Goal: Transaction & Acquisition: Book appointment/travel/reservation

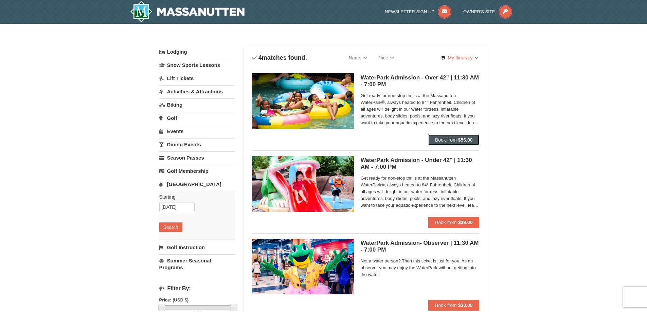
click at [453, 138] on span "Book from" at bounding box center [446, 139] width 22 height 5
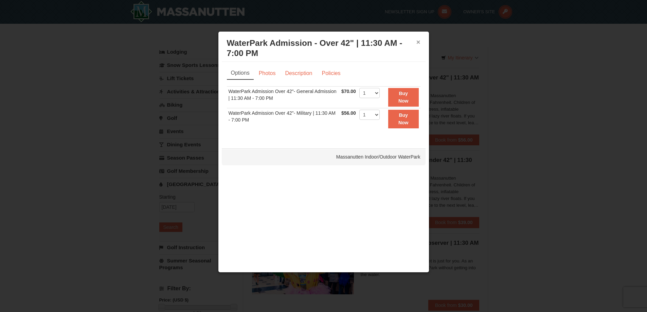
click at [418, 42] on button "×" at bounding box center [418, 42] width 4 height 7
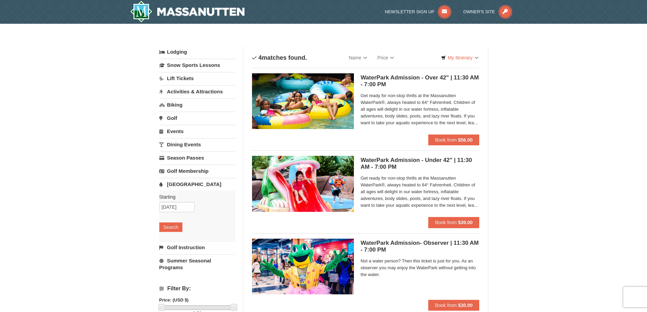
click at [186, 94] on link "Activities & Attractions" at bounding box center [197, 91] width 76 height 13
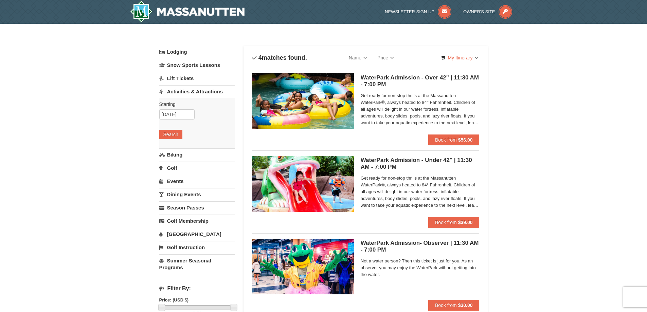
click at [192, 79] on link "Lift Tickets" at bounding box center [197, 78] width 76 height 13
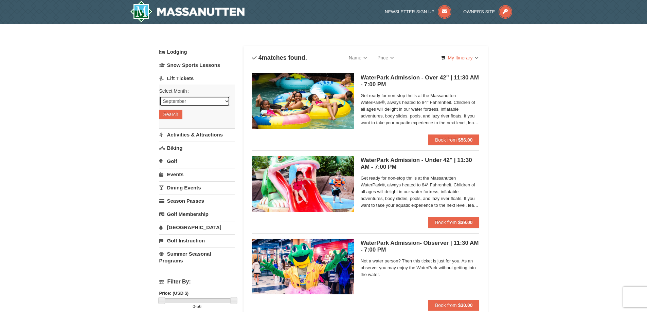
click at [225, 101] on select "September October November December January February March April May June July …" at bounding box center [194, 101] width 71 height 10
select select "12"
click at [159, 96] on select "September October November December January February March April May June July …" at bounding box center [194, 101] width 71 height 10
click at [173, 112] on button "Search" at bounding box center [170, 115] width 23 height 10
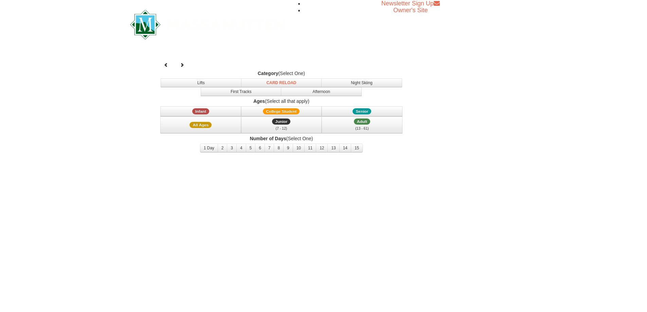
select select "12"
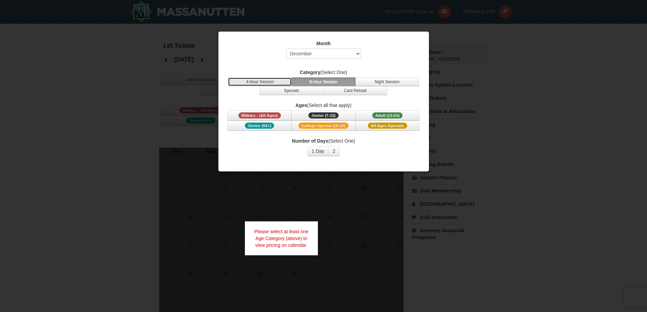
click at [272, 81] on button "4-Hour Session" at bounding box center [260, 81] width 64 height 9
click at [320, 115] on span "Junior (7-12)" at bounding box center [323, 115] width 30 height 6
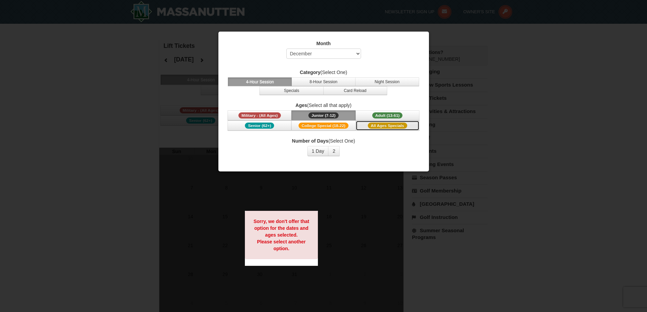
click at [396, 128] on span "All Ages Specials" at bounding box center [387, 126] width 39 height 6
drag, startPoint x: 574, startPoint y: 74, endPoint x: 567, endPoint y: 74, distance: 7.1
click at [574, 74] on div at bounding box center [323, 156] width 647 height 312
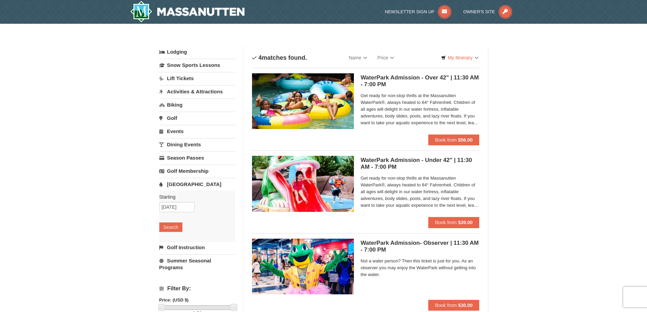
click at [187, 79] on link "Lift Tickets" at bounding box center [197, 78] width 76 height 13
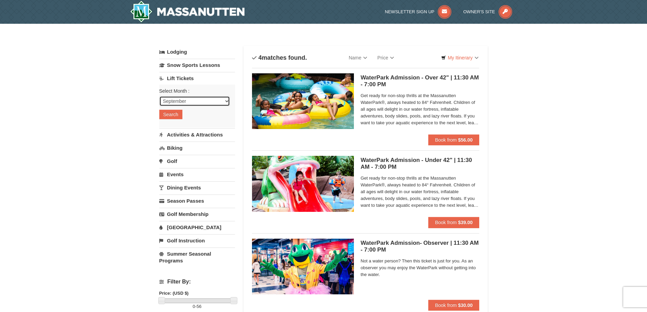
click at [227, 101] on select "September October November December January February March April May June July …" at bounding box center [194, 101] width 71 height 10
select select "12"
click at [159, 96] on select "September October November December January February March April May June July …" at bounding box center [194, 101] width 71 height 10
click at [176, 115] on button "Search" at bounding box center [170, 115] width 23 height 10
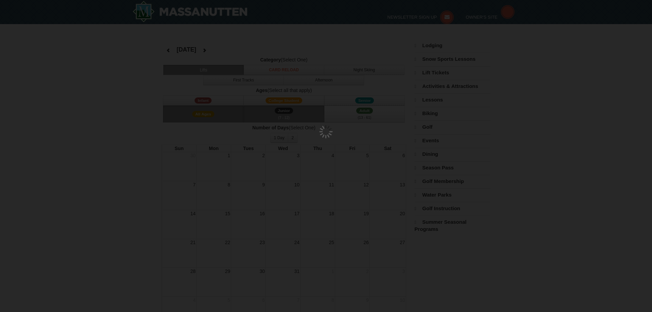
select select "12"
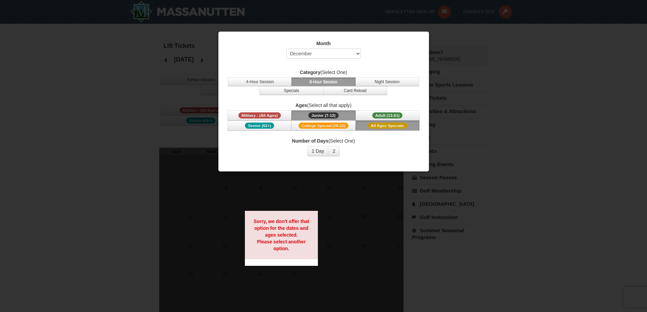
click at [162, 88] on div at bounding box center [323, 156] width 647 height 312
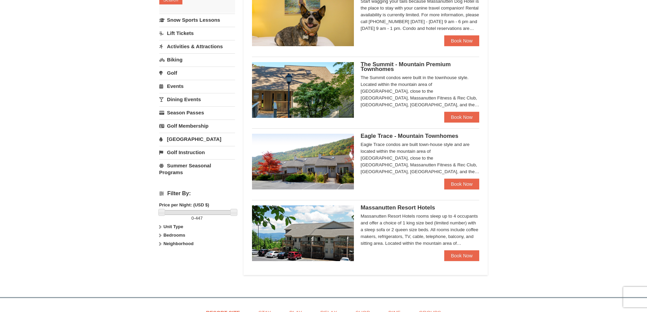
scroll to position [170, 0]
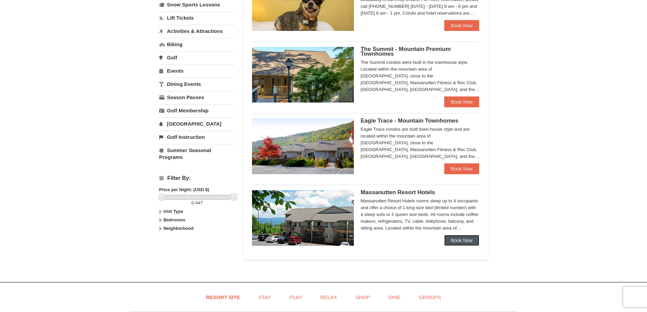
click at [455, 242] on link "Book Now" at bounding box center [461, 240] width 35 height 11
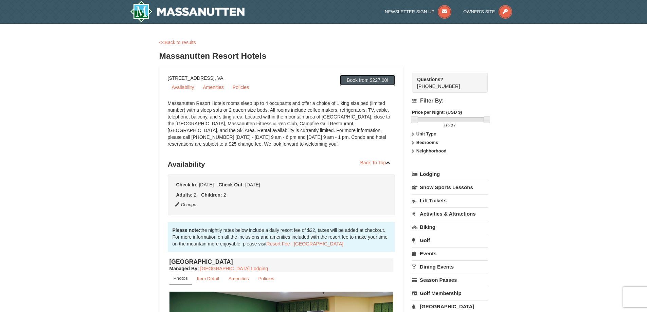
drag, startPoint x: 358, startPoint y: 83, endPoint x: 362, endPoint y: 82, distance: 4.1
click at [358, 83] on link "Book from $227.00!" at bounding box center [367, 80] width 55 height 11
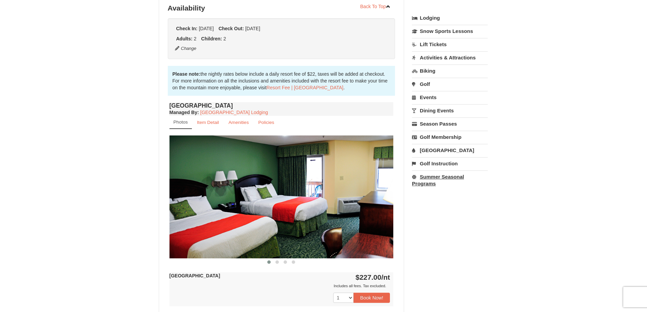
scroll to position [158, 0]
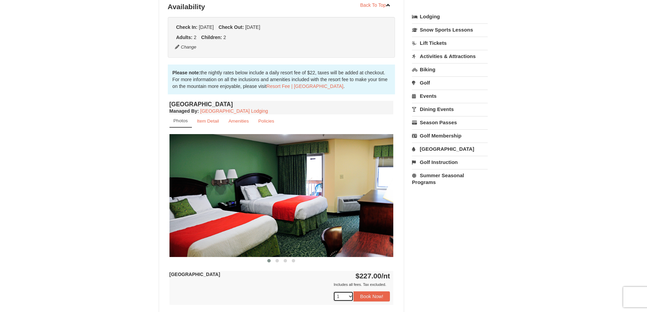
click at [349, 296] on select "1 2 3 4 5 6 7 8 9 10 11 12 13 14 15 16 17 18" at bounding box center [343, 296] width 20 height 10
select select "2"
click at [333, 291] on select "1 2 3 4 5 6 7 8 9 10 11 12 13 14 15 16 17 18" at bounding box center [343, 296] width 20 height 10
click at [386, 296] on button "Book Now!" at bounding box center [371, 296] width 37 height 10
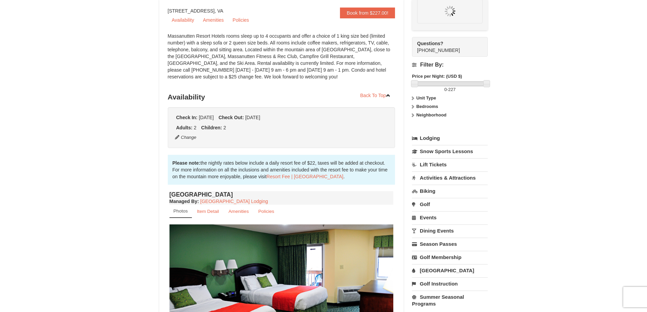
scroll to position [66, 0]
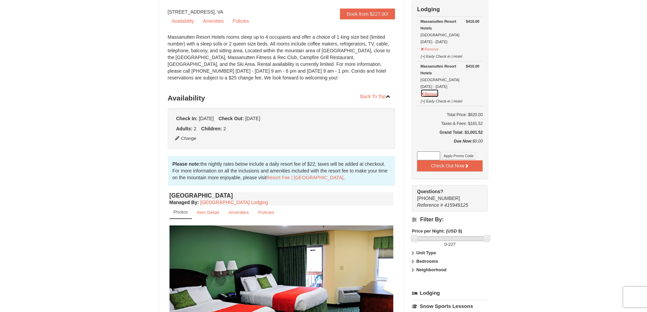
click at [422, 95] on button "Remove" at bounding box center [429, 93] width 18 height 8
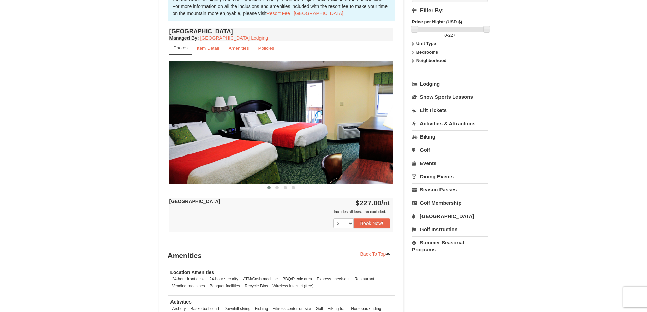
scroll to position [236, 0]
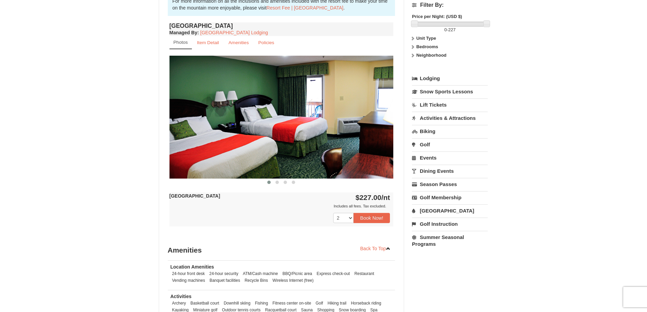
click at [440, 210] on link "[GEOGRAPHIC_DATA]" at bounding box center [450, 210] width 76 height 13
click at [429, 254] on button "Search" at bounding box center [423, 254] width 23 height 10
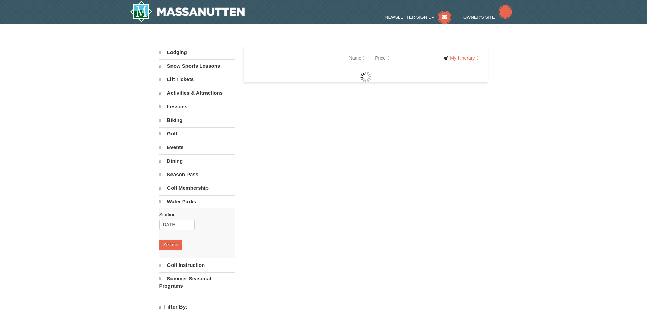
select select "9"
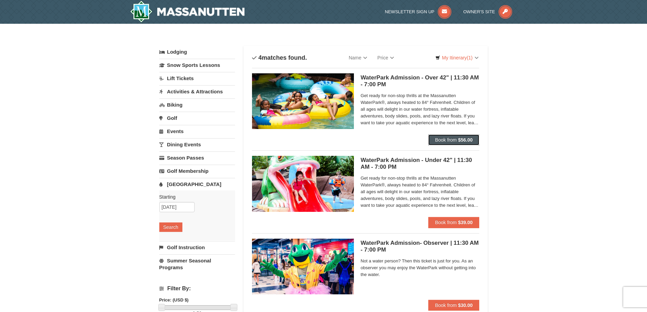
click at [469, 140] on strong "$56.00" at bounding box center [465, 139] width 15 height 5
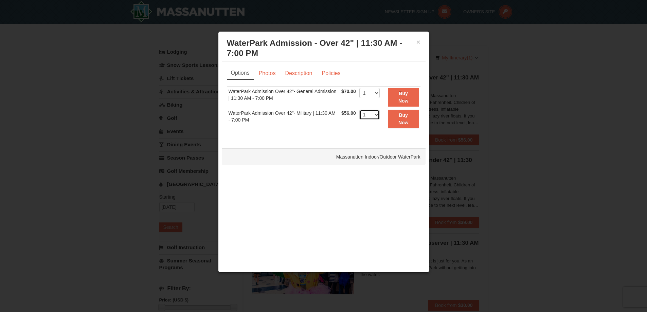
click at [379, 115] on select "1 2 3 4 5 6 7 8 9 10 11 12 13 14 15 16 17 18 19 20 21 22" at bounding box center [369, 115] width 20 height 10
select select "4"
click at [359, 110] on select "1 2 3 4 5 6 7 8 9 10 11 12 13 14 15 16 17 18 19 20 21 22" at bounding box center [369, 115] width 20 height 10
click at [404, 124] on strong "Buy Now" at bounding box center [403, 118] width 10 height 13
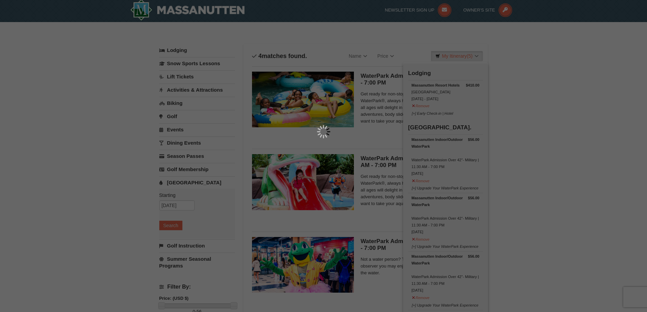
scroll to position [2, 0]
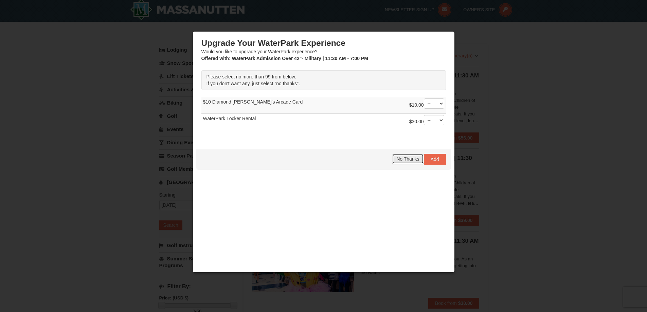
click at [404, 161] on span "No Thanks" at bounding box center [407, 158] width 23 height 5
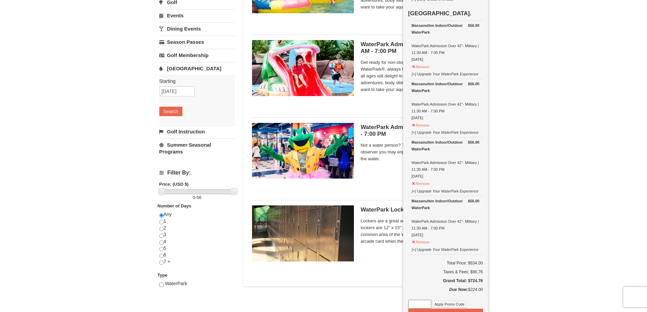
scroll to position [104, 0]
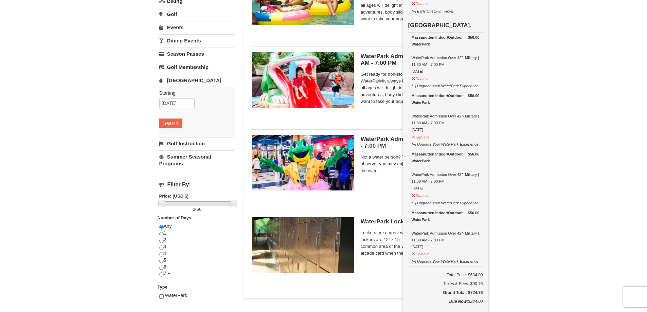
click at [557, 211] on div "× Categories List Filter My Itinerary (5) Check Out Now Lodging $410.00 Massanu…" at bounding box center [323, 126] width 647 height 413
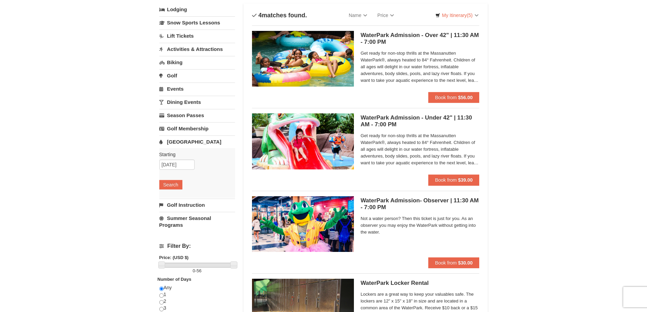
scroll to position [0, 0]
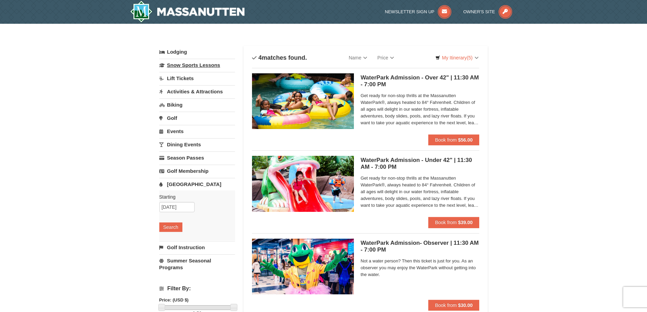
click at [188, 68] on link "Snow Sports Lessons" at bounding box center [197, 65] width 76 height 13
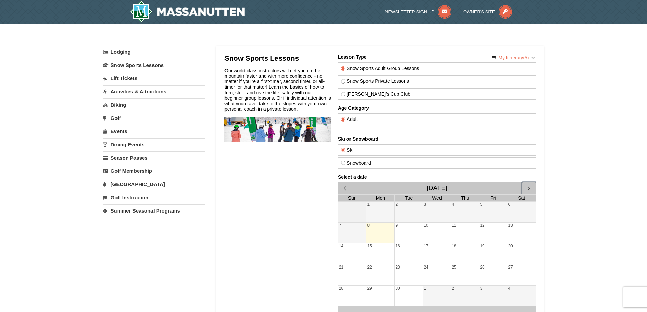
click at [530, 188] on span "button" at bounding box center [528, 188] width 7 height 7
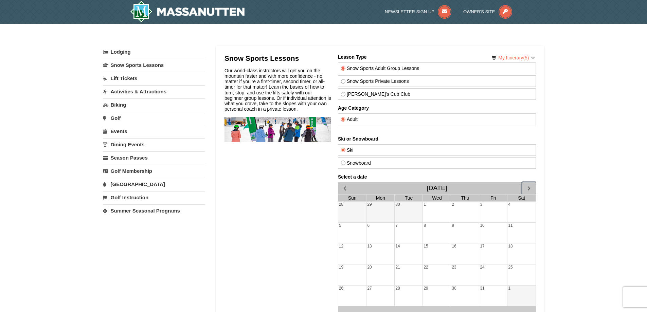
click at [529, 188] on span "button" at bounding box center [528, 188] width 7 height 7
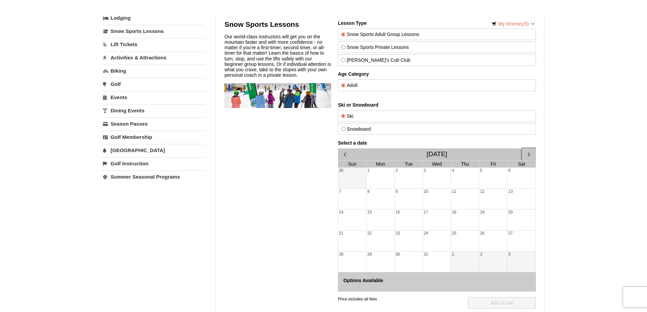
click at [514, 234] on div "27" at bounding box center [521, 240] width 28 height 21
